Goal: Task Accomplishment & Management: Manage account settings

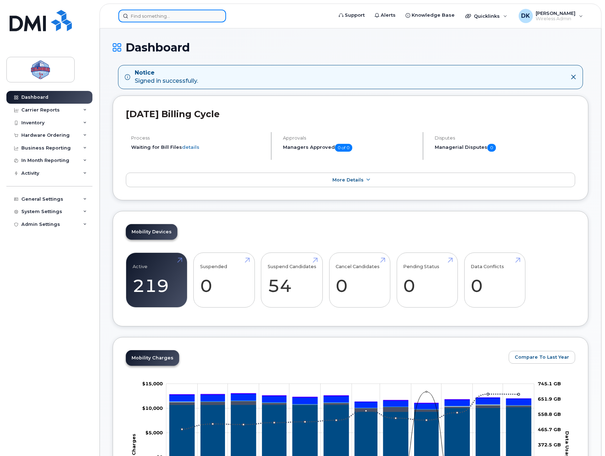
click at [191, 11] on input at bounding box center [172, 16] width 108 height 13
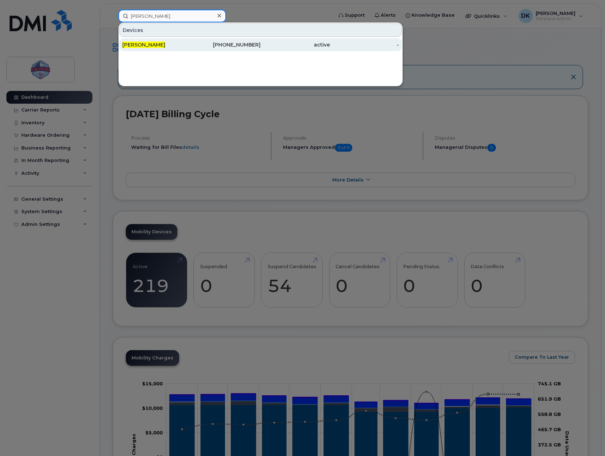
type input "Josh Smith"
click at [192, 41] on div "Josh Smith" at bounding box center [226, 44] width 69 height 13
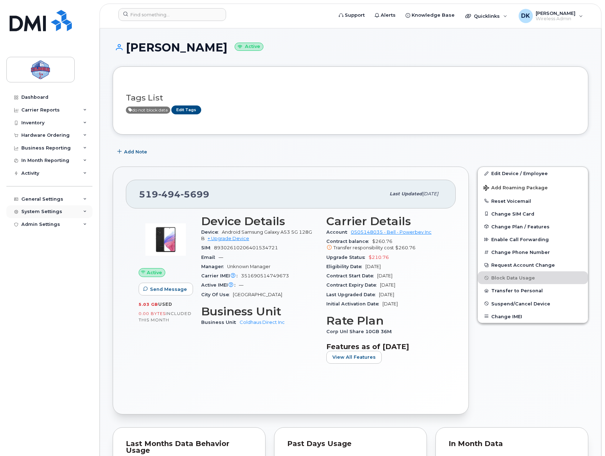
click at [50, 210] on div "System Settings" at bounding box center [41, 212] width 41 height 6
click at [58, 202] on div "General Settings" at bounding box center [42, 200] width 42 height 6
click at [54, 158] on div "In Month Reporting" at bounding box center [45, 161] width 48 height 6
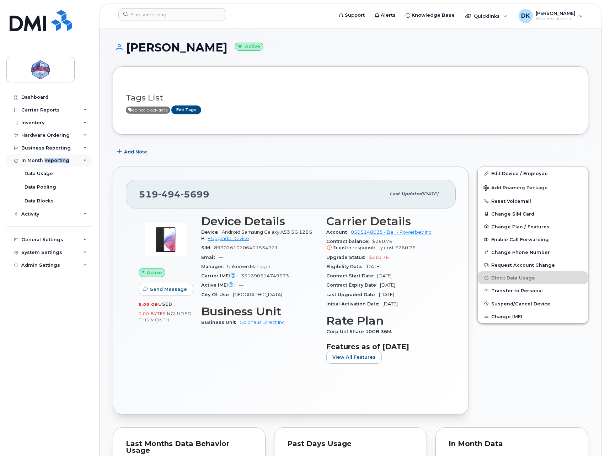
click at [54, 158] on div "In Month Reporting" at bounding box center [45, 161] width 48 height 6
click at [30, 112] on div "Carrier Reports" at bounding box center [40, 110] width 38 height 6
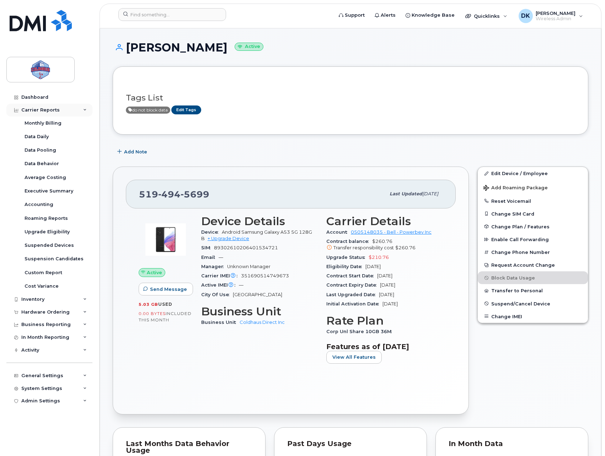
click at [30, 112] on div "Carrier Reports" at bounding box center [40, 110] width 38 height 6
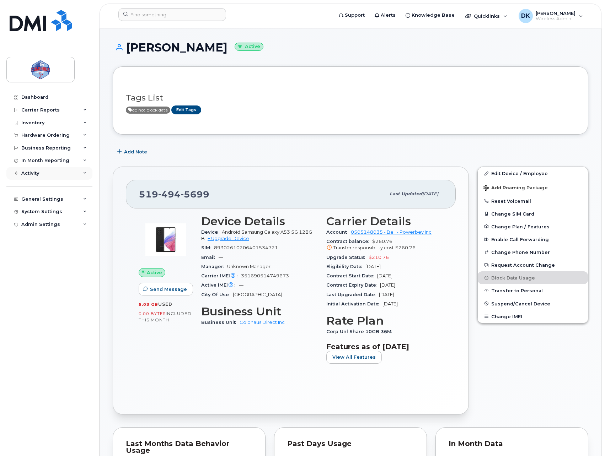
click at [41, 170] on div "Activity" at bounding box center [49, 173] width 86 height 13
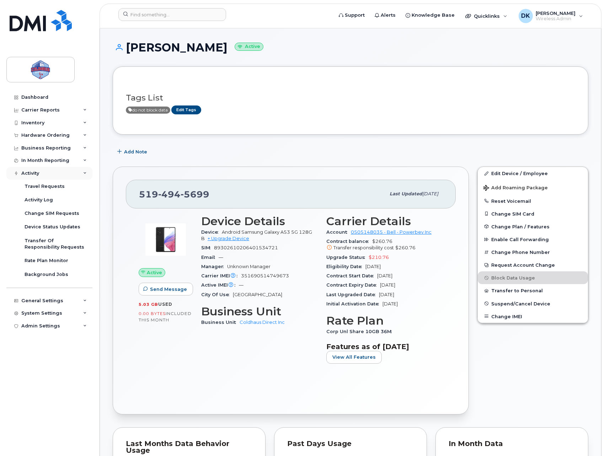
click at [41, 170] on div "Activity" at bounding box center [49, 173] width 86 height 13
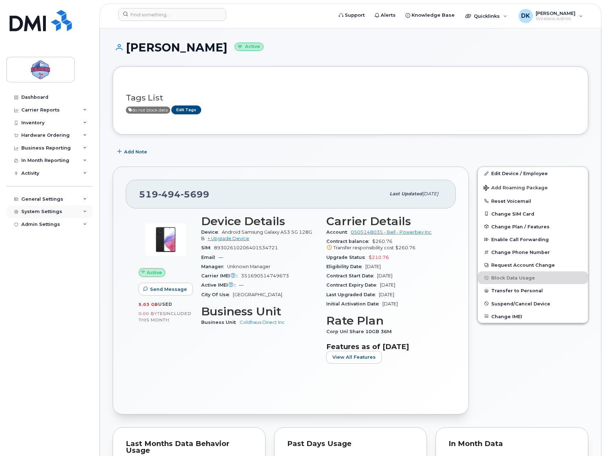
click at [58, 208] on div "System Settings" at bounding box center [49, 211] width 86 height 13
click at [54, 193] on div "General Settings" at bounding box center [49, 199] width 86 height 13
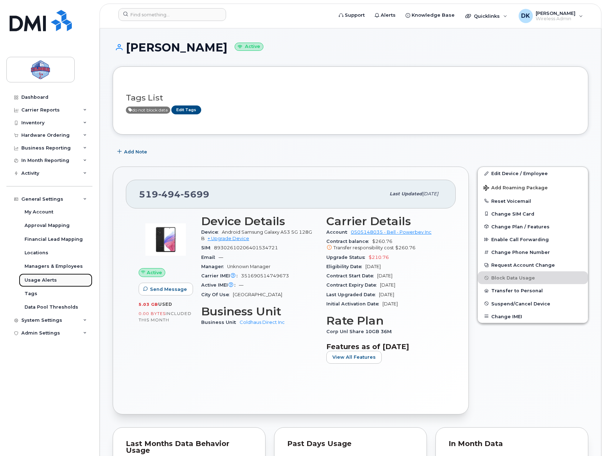
click at [43, 281] on div "Usage Alerts" at bounding box center [41, 280] width 32 height 6
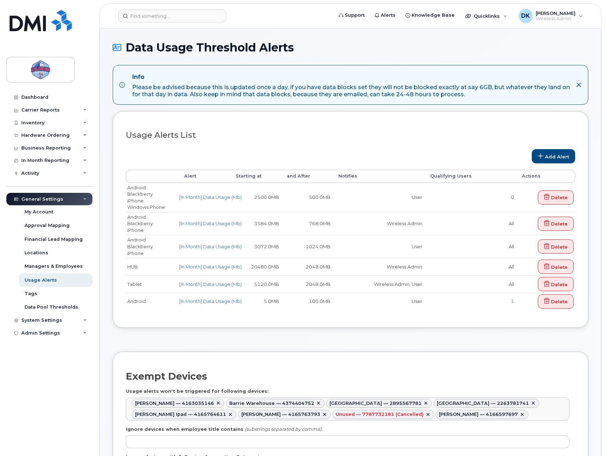
select select
click at [35, 307] on div "Data Pool Thresholds" at bounding box center [52, 307] width 54 height 6
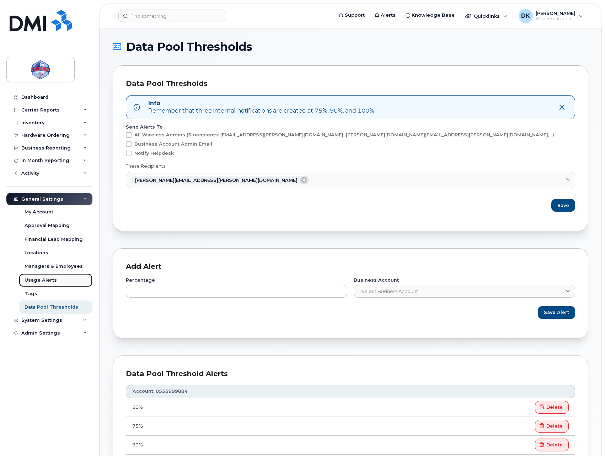
click at [60, 279] on link "Usage Alerts" at bounding box center [56, 281] width 74 height 14
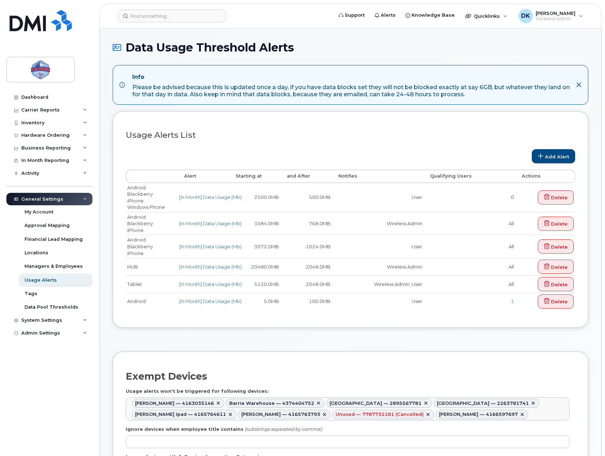
select select
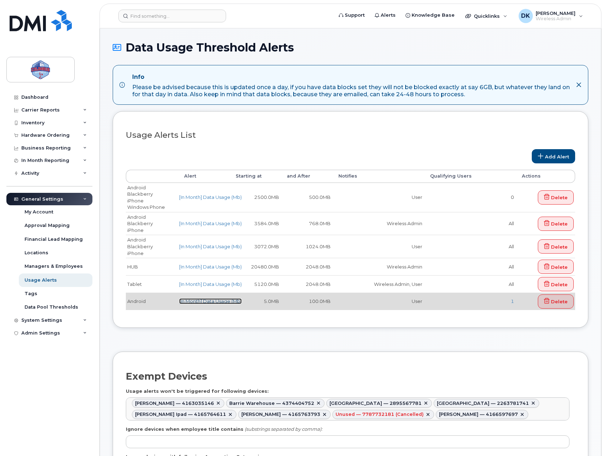
click at [193, 300] on link "[In Month] Data Usage (Mb)" at bounding box center [210, 301] width 63 height 6
click at [194, 299] on link "[In Month] Data Usage (Mb)" at bounding box center [210, 301] width 63 height 6
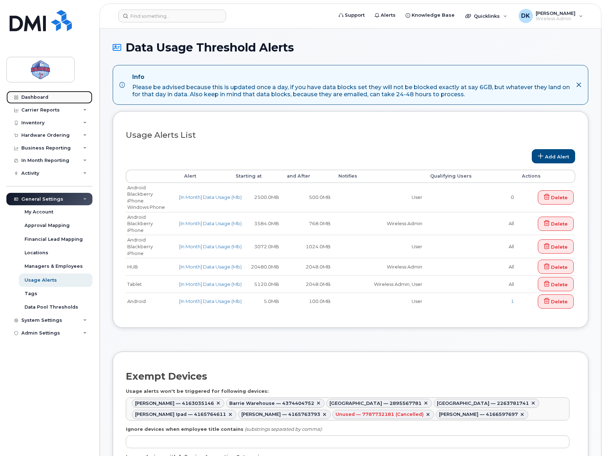
click at [46, 99] on div "Dashboard" at bounding box center [34, 98] width 27 height 6
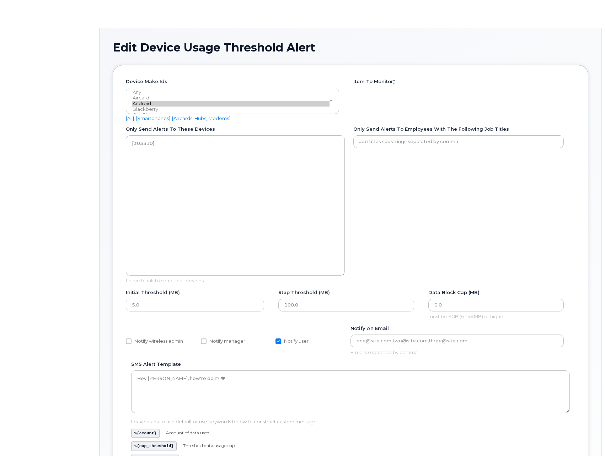
type textarea "303310"
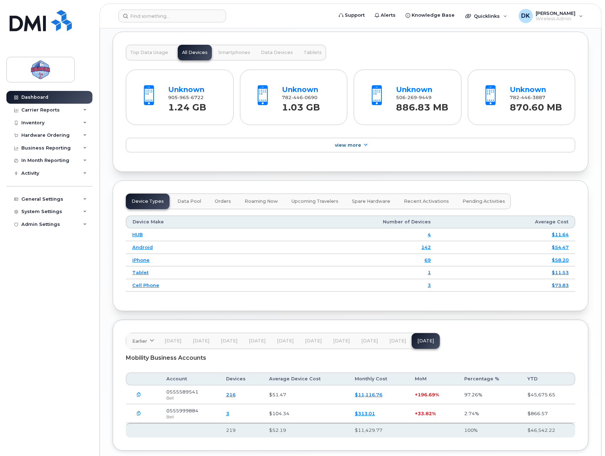
scroll to position [732, 0]
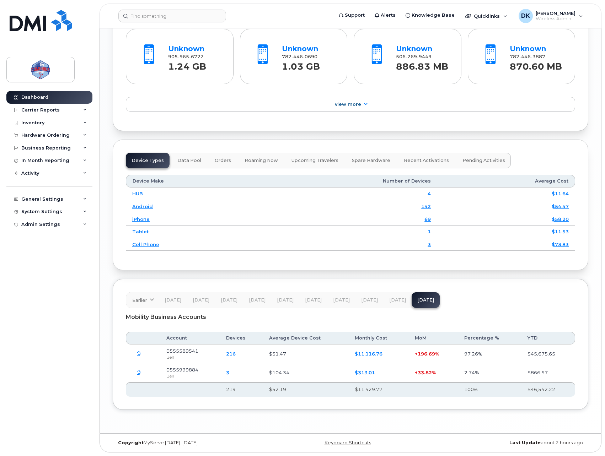
click at [229, 373] on link "3" at bounding box center [227, 373] width 3 height 6
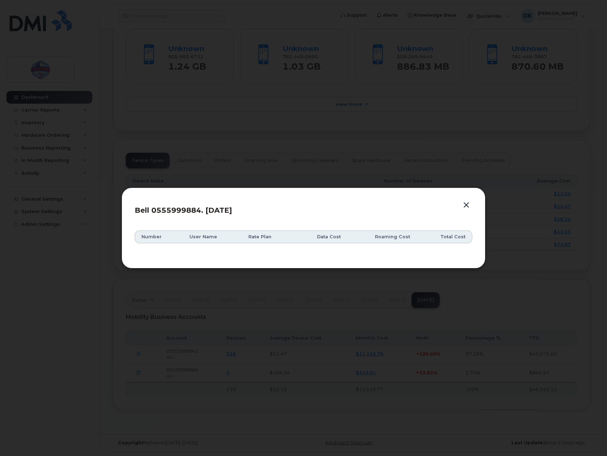
click at [464, 204] on button "button" at bounding box center [466, 205] width 11 height 10
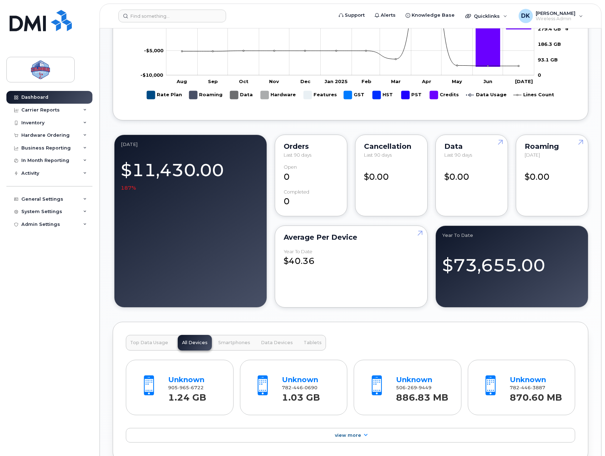
scroll to position [0, 0]
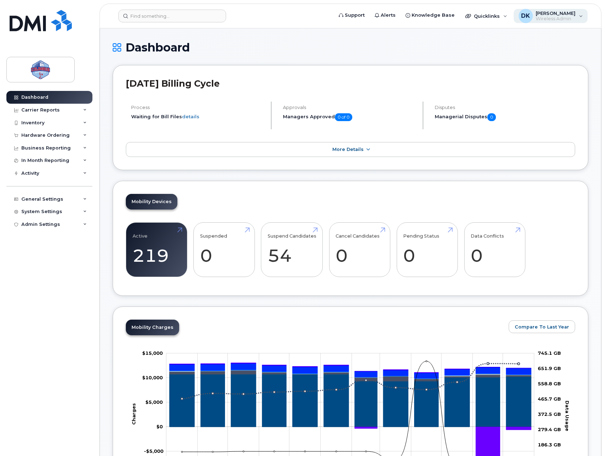
click at [545, 21] on span "Wireless Admin" at bounding box center [556, 19] width 40 height 6
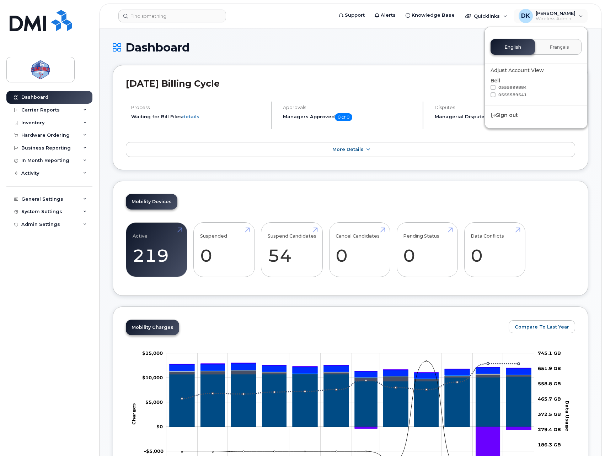
click at [494, 95] on span at bounding box center [492, 94] width 5 height 5
click at [485, 95] on input "0555589541" at bounding box center [484, 94] width 4 height 4
checkbox input "true"
click at [439, 43] on h1 "Dashboard" at bounding box center [350, 47] width 475 height 12
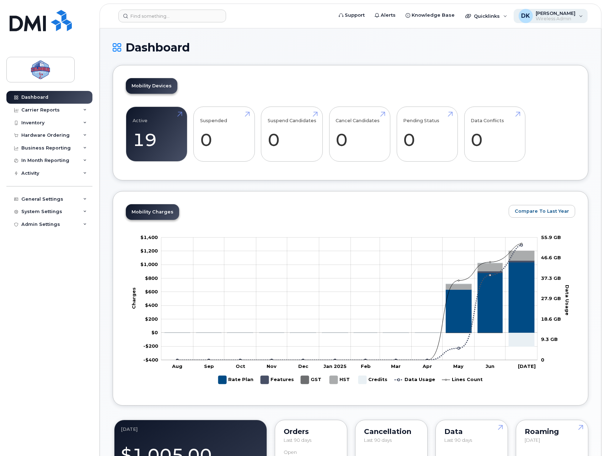
click at [576, 11] on div "DK [PERSON_NAME] Wireless Admin" at bounding box center [550, 16] width 74 height 14
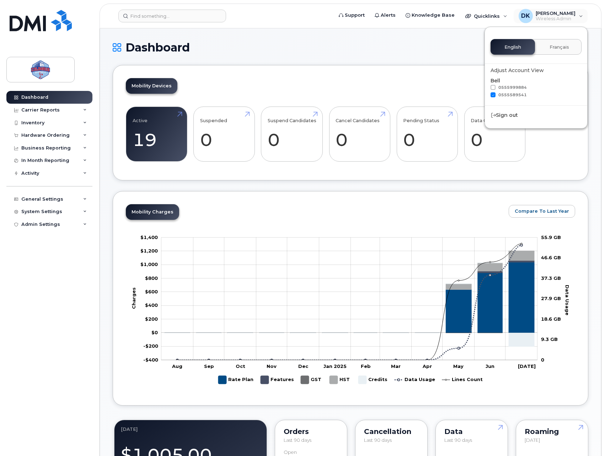
click at [494, 94] on span at bounding box center [492, 94] width 5 height 5
click at [485, 94] on input "0555589541" at bounding box center [484, 94] width 4 height 4
checkbox input "false"
click at [493, 88] on span at bounding box center [492, 87] width 5 height 5
click at [485, 88] on input "0555999884" at bounding box center [484, 87] width 4 height 4
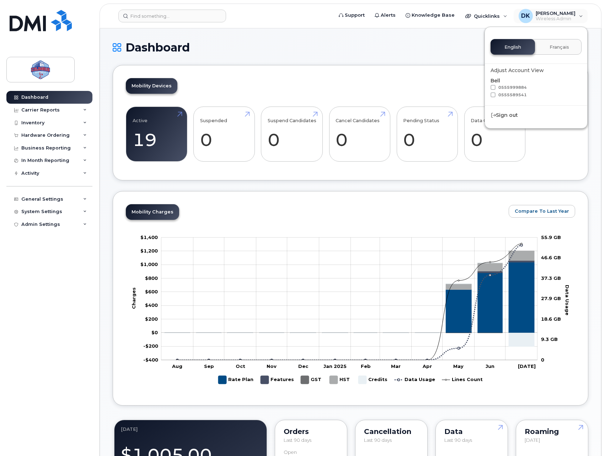
checkbox input "true"
click at [424, 63] on div "Dashboard" at bounding box center [350, 53] width 475 height 24
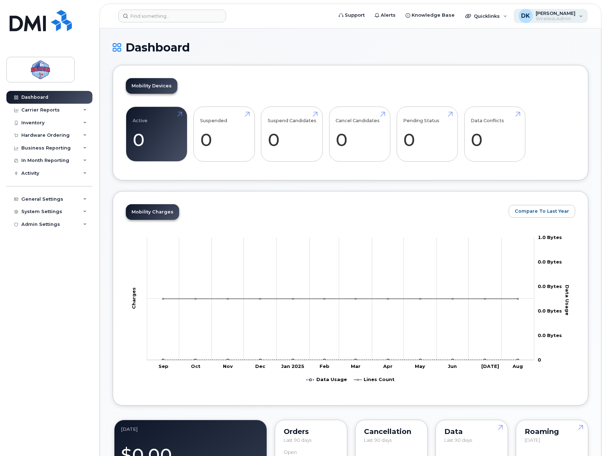
click at [558, 22] on div "DK [PERSON_NAME] Wireless Admin" at bounding box center [550, 16] width 74 height 14
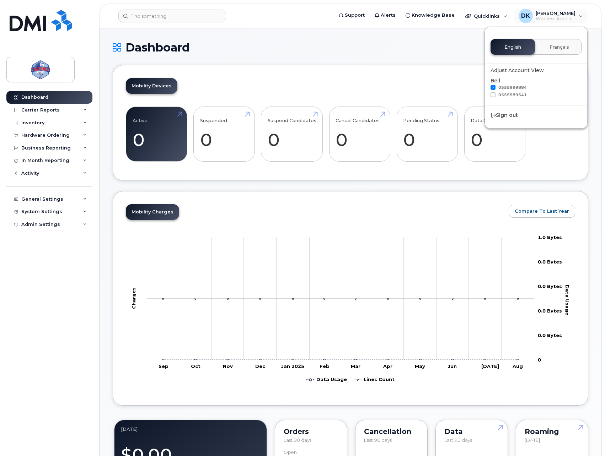
click at [494, 88] on span at bounding box center [492, 87] width 5 height 5
click at [485, 88] on input "0555999884" at bounding box center [484, 87] width 4 height 4
checkbox input "false"
click at [348, 47] on h1 "Dashboard" at bounding box center [350, 47] width 475 height 12
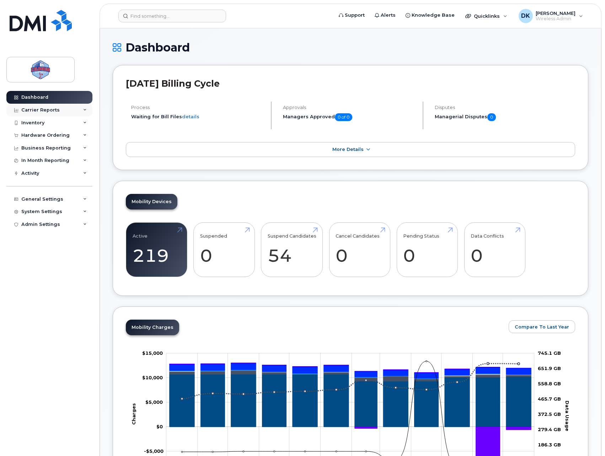
click at [51, 113] on div "Carrier Reports" at bounding box center [49, 110] width 86 height 13
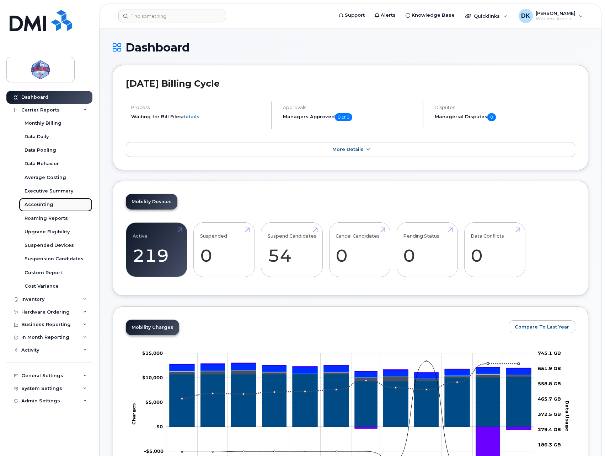
click at [44, 207] on div "Accounting" at bounding box center [39, 204] width 29 height 6
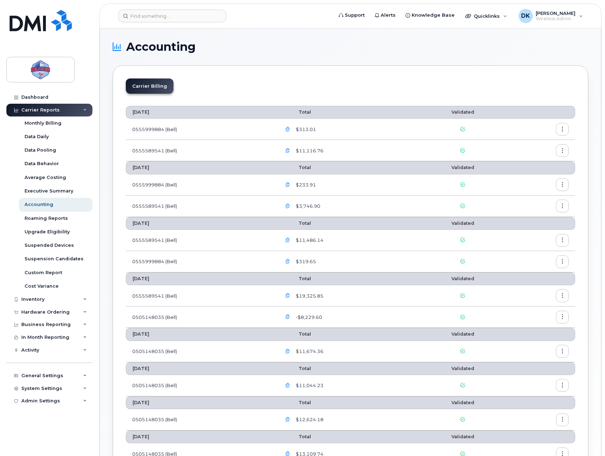
click at [562, 128] on icon "button" at bounding box center [562, 129] width 5 height 5
click at [546, 146] on div "Details" at bounding box center [536, 145] width 63 height 14
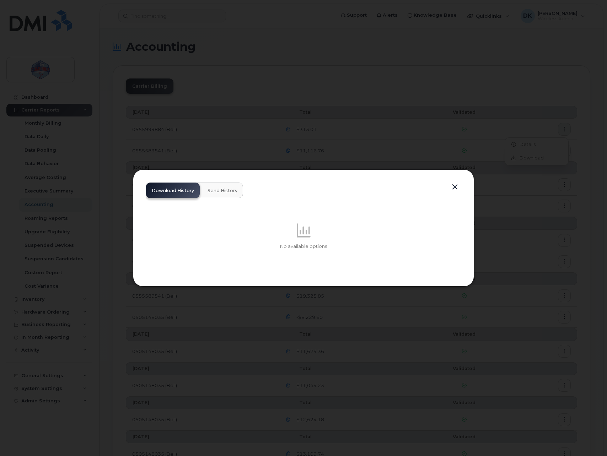
click at [205, 187] on button "Send History" at bounding box center [222, 191] width 41 height 16
click at [178, 189] on span "Download History" at bounding box center [173, 191] width 42 height 6
click at [459, 185] on button "button" at bounding box center [455, 187] width 11 height 10
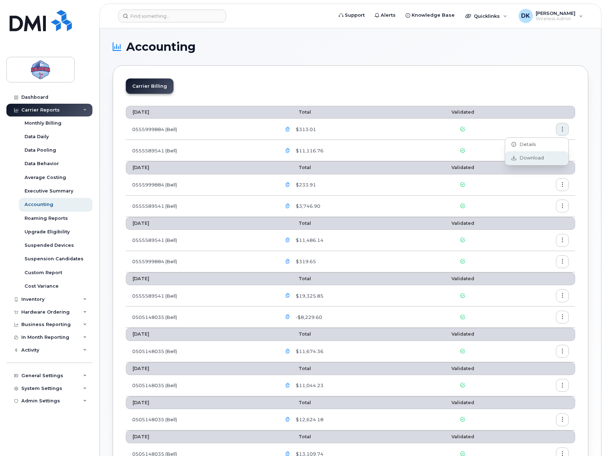
click at [539, 157] on span "Download" at bounding box center [530, 158] width 28 height 6
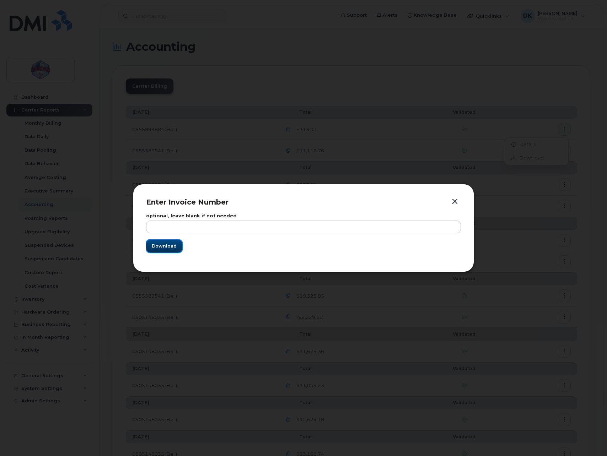
click at [168, 247] on span "Download" at bounding box center [164, 246] width 25 height 7
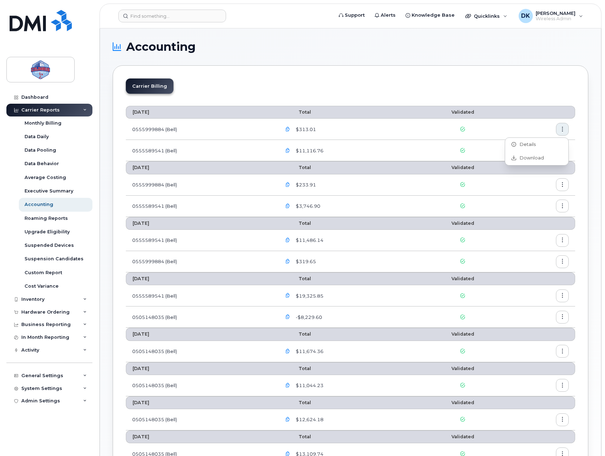
click at [386, 40] on div "Accounting Carrier Billing July 2025 Total Validated 0555999884 (Bell) $313.01 …" at bounding box center [350, 343] width 501 height 630
click at [43, 99] on div "Dashboard" at bounding box center [34, 98] width 27 height 6
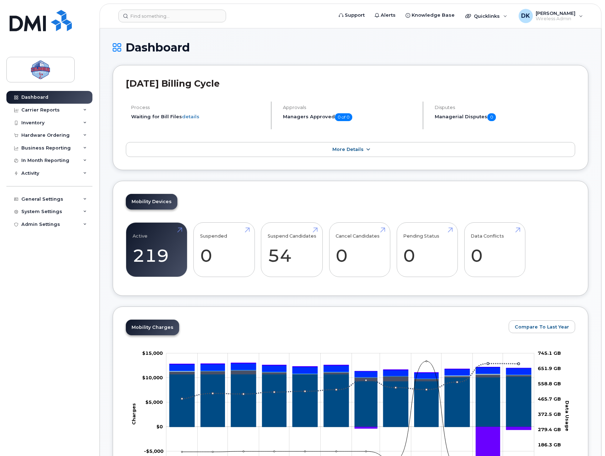
click at [414, 155] on link "More Details" at bounding box center [350, 149] width 449 height 15
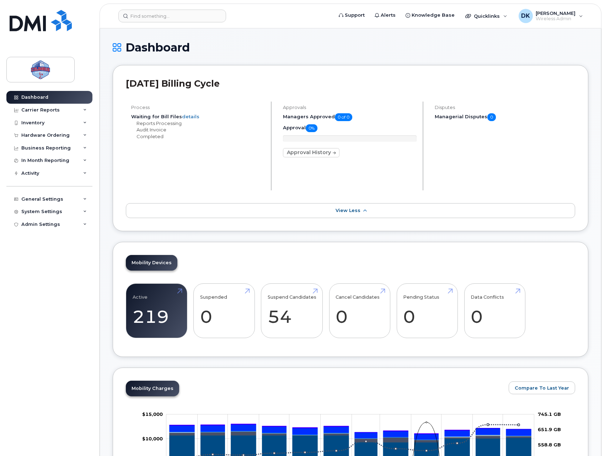
click at [365, 214] on span at bounding box center [365, 211] width 6 height 7
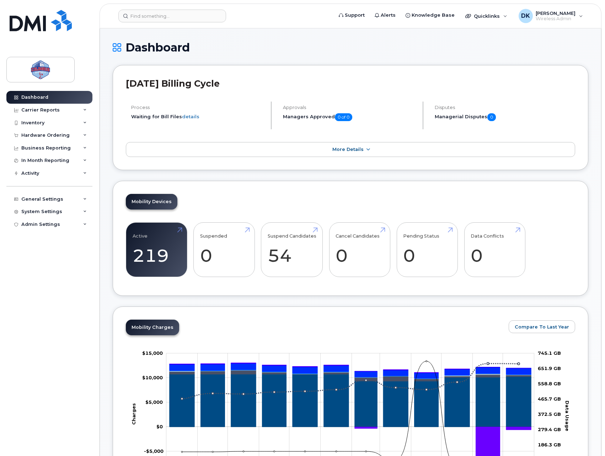
click at [406, 50] on h1 "Dashboard" at bounding box center [350, 47] width 475 height 12
click at [303, 47] on h1 "Dashboard" at bounding box center [350, 47] width 475 height 12
drag, startPoint x: 55, startPoint y: 15, endPoint x: 193, endPoint y: 23, distance: 138.2
click at [55, 15] on img at bounding box center [41, 20] width 62 height 21
